Goal: Task Accomplishment & Management: Complete application form

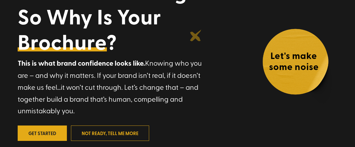
scroll to position [93, 0]
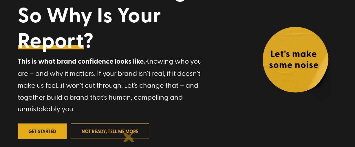
click at [129, 136] on link "not ready, tell me more" at bounding box center [110, 130] width 78 height 15
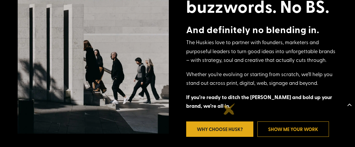
scroll to position [295, 0]
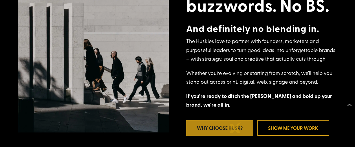
click at [236, 127] on link "Why Choose Husk?" at bounding box center [219, 127] width 67 height 15
click at [218, 129] on link "Why Choose Husk?" at bounding box center [219, 127] width 67 height 15
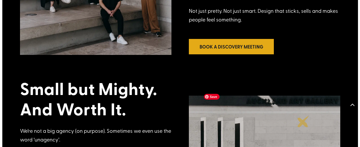
scroll to position [241, 0]
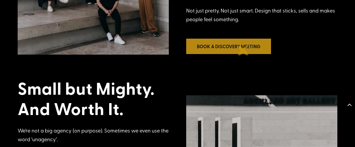
click at [244, 50] on link "Book a Discovery Meeting" at bounding box center [228, 46] width 85 height 15
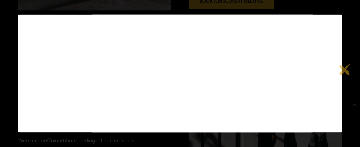
scroll to position [287, 0]
click at [349, 40] on div at bounding box center [180, 73] width 360 height 147
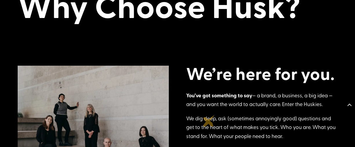
scroll to position [0, 0]
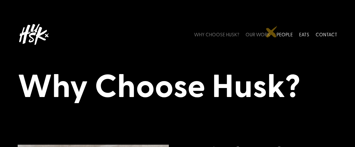
click at [267, 34] on link "OUR WORK" at bounding box center [258, 34] width 25 height 26
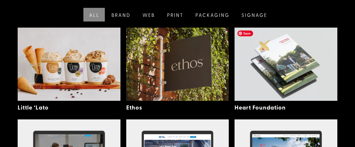
scroll to position [162, 0]
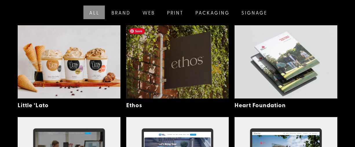
click at [217, 68] on img at bounding box center [177, 61] width 103 height 73
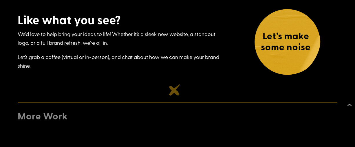
scroll to position [2643, 0]
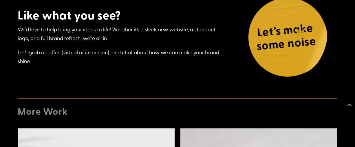
click at [301, 33] on h4 "Let’s make some noise" at bounding box center [286, 37] width 79 height 37
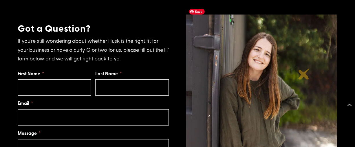
scroll to position [394, 0]
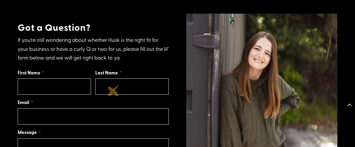
click at [52, 80] on input "First Name" at bounding box center [54, 86] width 73 height 16
type input "Louise"
type input "Giles"
type input "hello@husk.co.nz"
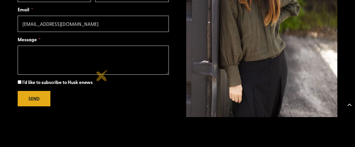
scroll to position [487, 0]
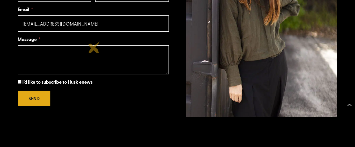
click at [94, 47] on textarea "Message" at bounding box center [93, 59] width 151 height 29
type textarea "R"
type textarea "testing website form"
click at [34, 78] on span "I'd like to subscribe to Husk enews" at bounding box center [57, 81] width 70 height 7
click at [21, 80] on input "I'd like to subscribe to Husk enews" at bounding box center [20, 82] width 4 height 4
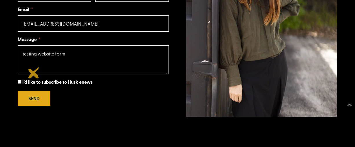
checkbox input "true"
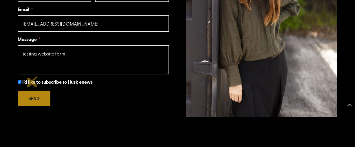
click at [32, 92] on button "SEND" at bounding box center [34, 97] width 33 height 15
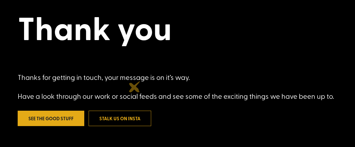
scroll to position [57, 0]
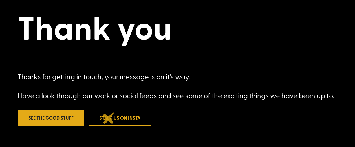
click at [109, 118] on link "Stalk us on insta" at bounding box center [120, 117] width 63 height 15
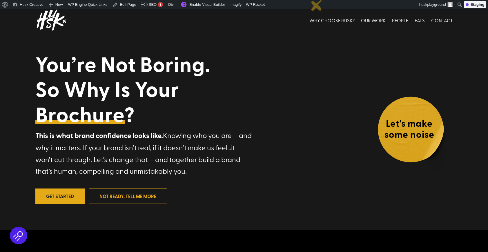
scroll to position [32, 0]
